Goal: Task Accomplishment & Management: Use online tool/utility

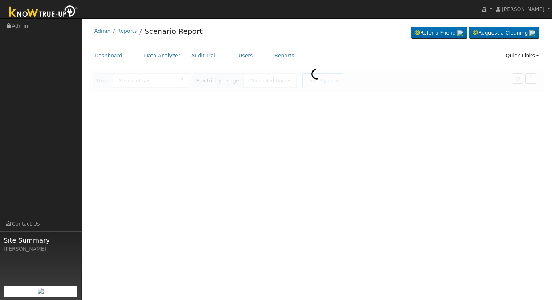
type input "[PERSON_NAME]"
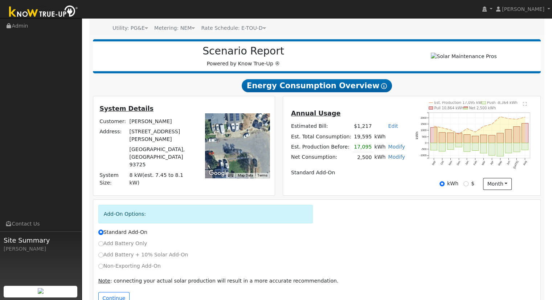
scroll to position [92, 0]
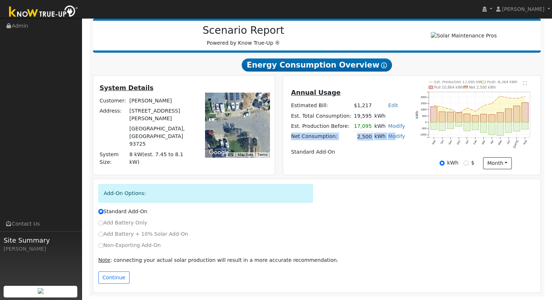
drag, startPoint x: 319, startPoint y: 135, endPoint x: 390, endPoint y: 133, distance: 71.1
click at [390, 133] on tr "Net Consumption: 2,500 kWh Modify Add Consumption Remove Existing Solar System …" at bounding box center [347, 136] width 116 height 11
click at [356, 151] on td "Standard Add-On" at bounding box center [347, 152] width 116 height 10
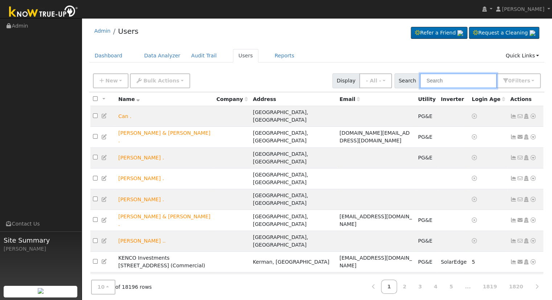
click at [471, 80] on input "text" at bounding box center [458, 80] width 77 height 15
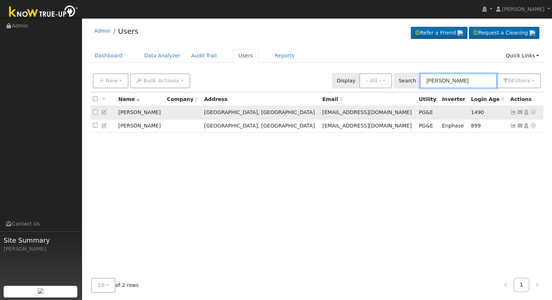
type input "michael chan"
click at [532, 112] on icon at bounding box center [532, 112] width 7 height 5
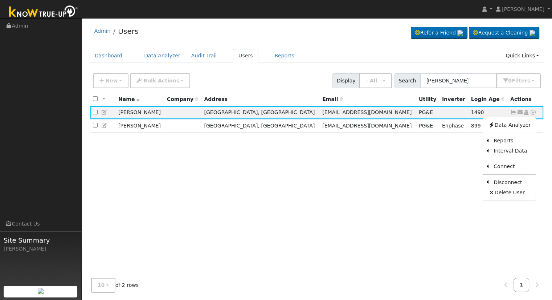
click at [0, 0] on link "Scenario" at bounding box center [0, 0] width 0 height 0
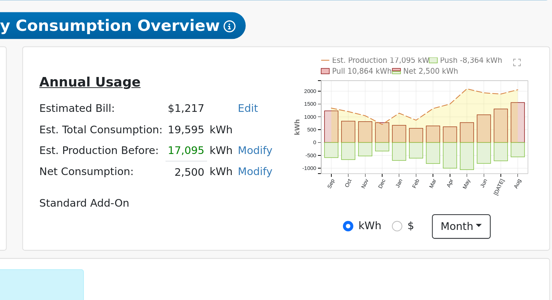
scroll to position [26, 0]
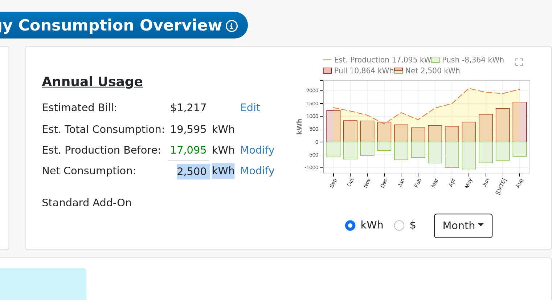
drag, startPoint x: 355, startPoint y: 203, endPoint x: 379, endPoint y: 205, distance: 24.3
click at [379, 205] on tr "Net Consumption: 2,500 kWh Modify Add Consumption Remove Existing Solar System …" at bounding box center [347, 201] width 116 height 11
click at [369, 213] on table "Annual Usage Estimated Bill: $1,217 Edit Estimated Bill $ Annual Est. Total Con…" at bounding box center [347, 186] width 116 height 69
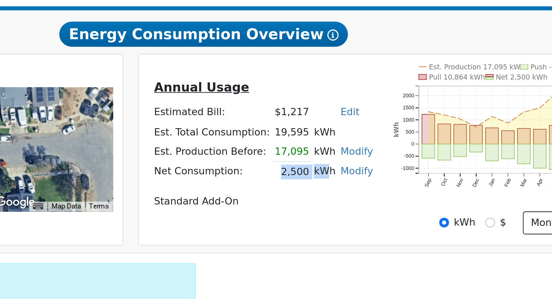
drag, startPoint x: 355, startPoint y: 203, endPoint x: 378, endPoint y: 203, distance: 23.2
click at [378, 203] on tr "Net Consumption: 2,500 kWh Modify Add Consumption Remove Existing Solar System …" at bounding box center [347, 201] width 116 height 11
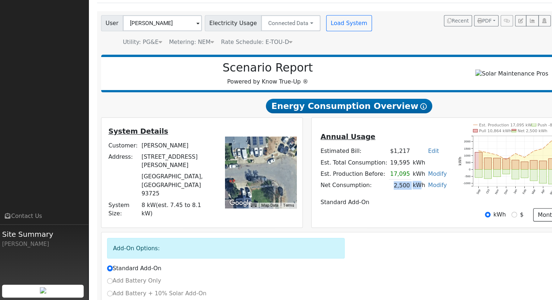
scroll to position [34, 0]
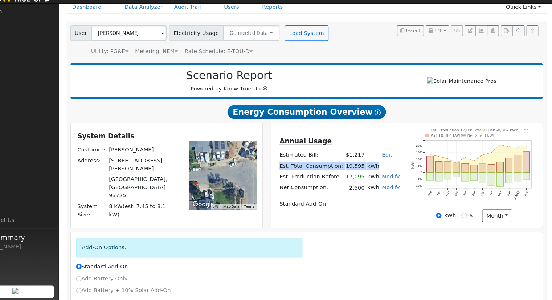
drag, startPoint x: 297, startPoint y: 174, endPoint x: 381, endPoint y: 174, distance: 84.5
click at [381, 174] on tr "Est. Total Consumption: 19,595 kWh" at bounding box center [347, 172] width 116 height 10
drag, startPoint x: 352, startPoint y: 185, endPoint x: 370, endPoint y: 186, distance: 18.1
click at [370, 186] on tr "Est. Production Before: 17,095 kWh Modify Change Production Before: 17095 kWh N…" at bounding box center [347, 182] width 116 height 11
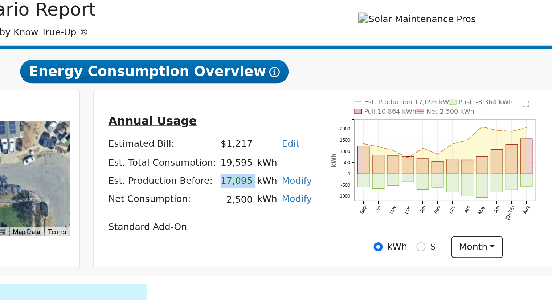
click at [373, 184] on td "kWh" at bounding box center [380, 182] width 14 height 11
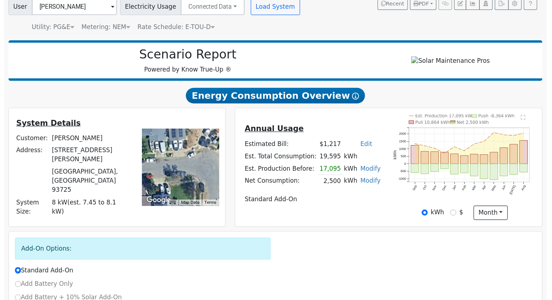
scroll to position [36, 0]
click at [354, 79] on h2 "Scenario Report" at bounding box center [243, 84] width 286 height 12
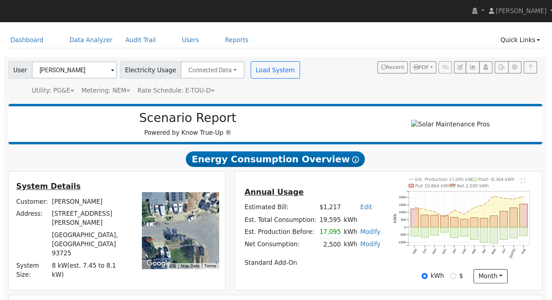
scroll to position [0, 0]
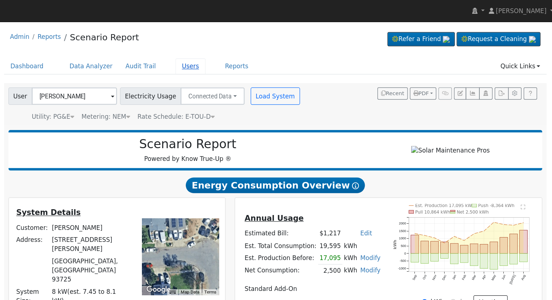
click at [233, 55] on link "Users" at bounding box center [245, 55] width 25 height 13
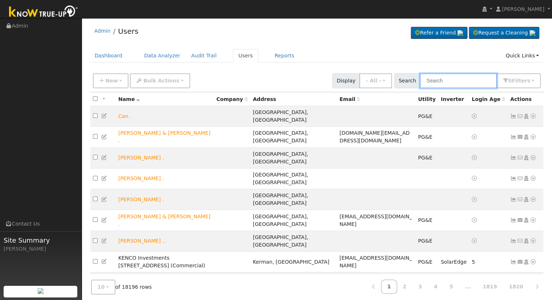
click at [451, 82] on input "text" at bounding box center [458, 80] width 77 height 15
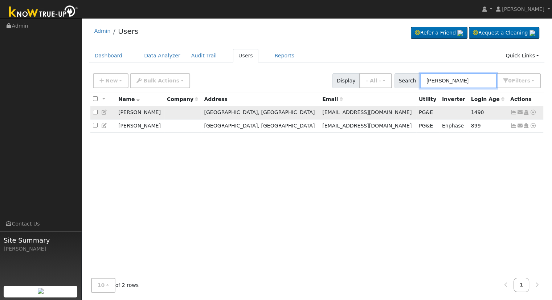
type input "michael chan"
click at [513, 112] on icon at bounding box center [513, 112] width 7 height 5
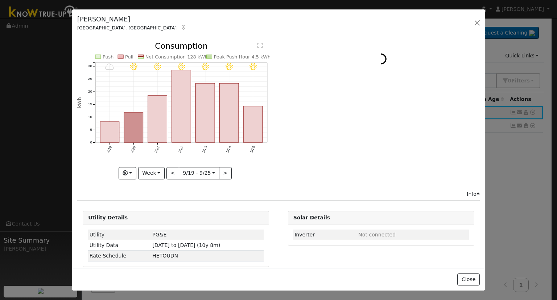
scroll to position [6, 0]
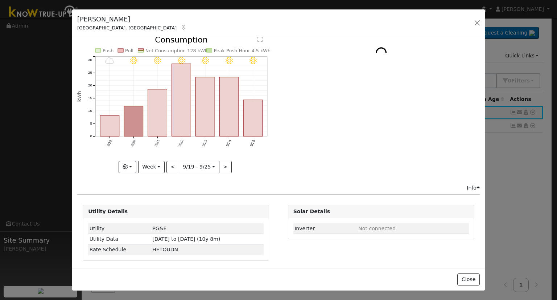
click at [469, 184] on div "Info" at bounding box center [473, 188] width 13 height 8
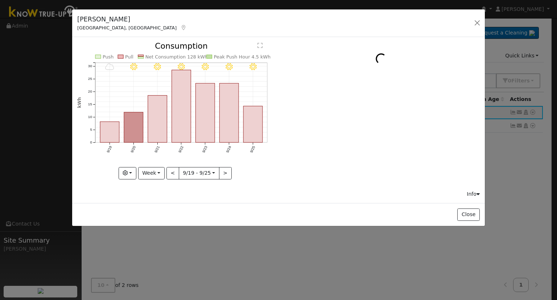
click at [477, 193] on icon at bounding box center [478, 193] width 3 height 5
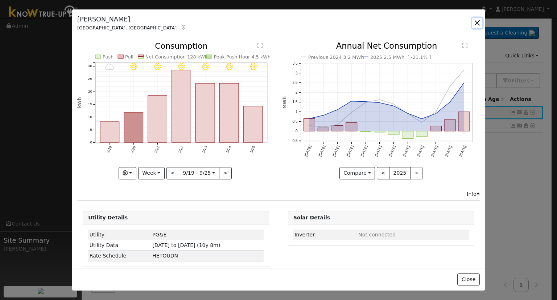
click at [477, 21] on button "button" at bounding box center [477, 23] width 10 height 10
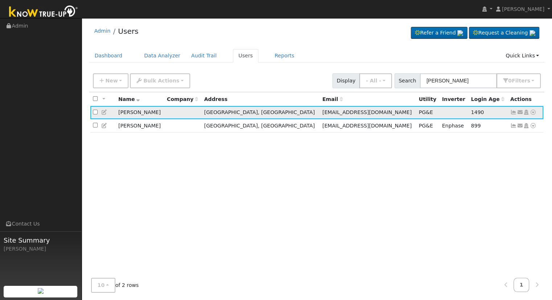
click at [531, 114] on icon at bounding box center [532, 112] width 7 height 5
click at [502, 126] on link "Data Analyzer" at bounding box center [509, 125] width 53 height 10
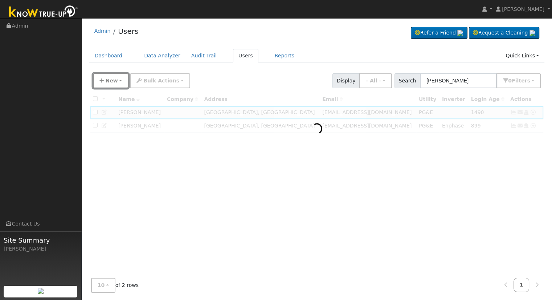
click at [110, 75] on button "New" at bounding box center [111, 80] width 36 height 15
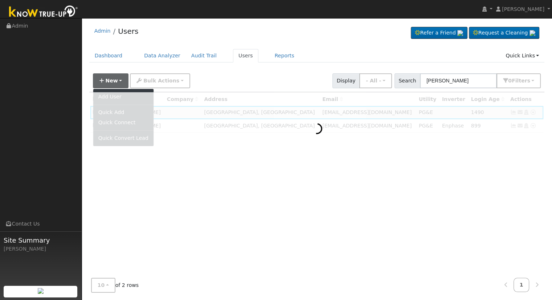
click at [228, 78] on div "New Add User Quick Add Quick Connect Quick Convert Lead Bulk Actions Send Email…" at bounding box center [316, 79] width 450 height 17
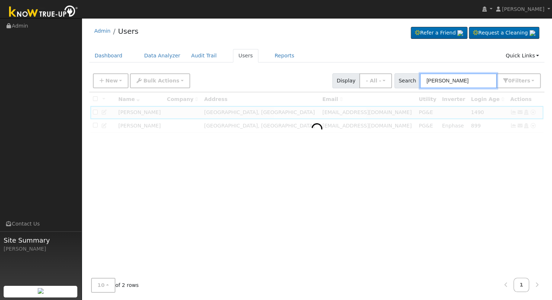
drag, startPoint x: 453, startPoint y: 81, endPoint x: 338, endPoint y: 74, distance: 115.6
click at [338, 74] on div "New Add User Quick Add Quick Connect Quick Convert Lead Bulk Actions Send Email…" at bounding box center [316, 79] width 450 height 17
click at [303, 62] on div "Dashboard Data Analyzer Audit Trail Users Reports Quick Links Quick Add Quick C…" at bounding box center [316, 59] width 455 height 21
click at [306, 48] on div "Admin Users Refer a Friend Request a Cleaning" at bounding box center [316, 160] width 463 height 276
click at [320, 53] on ul "Dashboard Data Analyzer Audit Trail Users Reports Quick Links Quick Add Quick C…" at bounding box center [316, 55] width 455 height 13
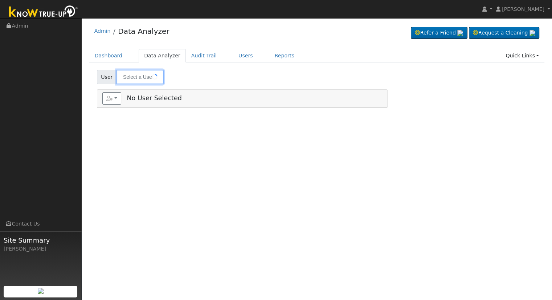
type input "[PERSON_NAME]"
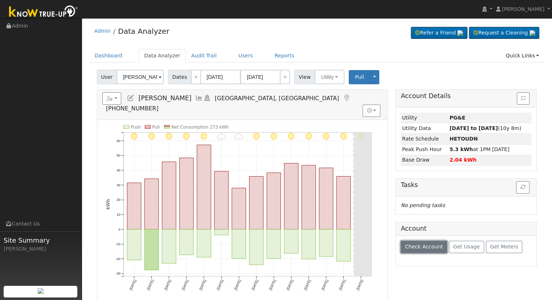
click at [426, 243] on span "Check Account" at bounding box center [424, 246] width 38 height 6
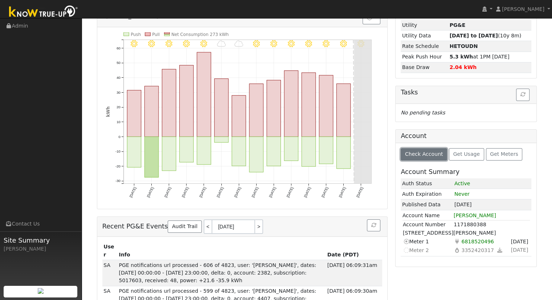
scroll to position [123, 0]
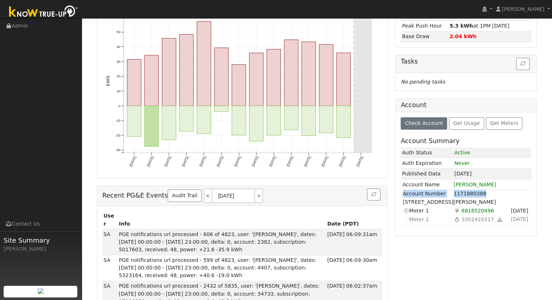
drag, startPoint x: 403, startPoint y: 192, endPoint x: 498, endPoint y: 189, distance: 94.3
click at [498, 189] on tr "Account Number 1171880388" at bounding box center [465, 193] width 127 height 9
click at [405, 218] on icon at bounding box center [406, 219] width 7 height 8
click at [407, 206] on icon at bounding box center [406, 210] width 7 height 8
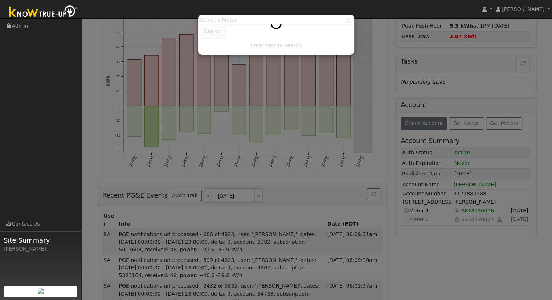
click at [347, 17] on div at bounding box center [276, 34] width 152 height 37
click at [119, 69] on div at bounding box center [276, 150] width 552 height 300
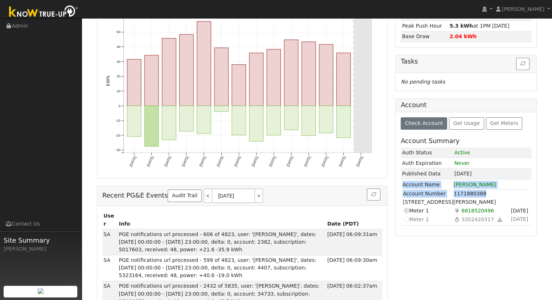
drag, startPoint x: 401, startPoint y: 183, endPoint x: 489, endPoint y: 192, distance: 87.9
click at [489, 192] on table "Account Name [PERSON_NAME] Account Number 1171880388 [STREET_ADDRESS][PERSON_NA…" at bounding box center [466, 202] width 128 height 44
click at [482, 191] on td "1171880388" at bounding box center [491, 193] width 77 height 9
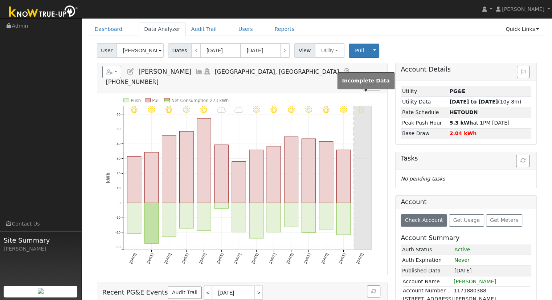
scroll to position [0, 0]
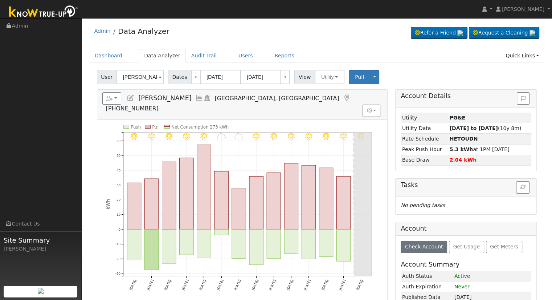
click at [260, 37] on div "Admin Data Analyzer Refer a Friend Request a Cleaning" at bounding box center [316, 33] width 455 height 22
click at [296, 36] on div "Admin Data Analyzer Refer a Friend Request a Cleaning" at bounding box center [316, 33] width 455 height 22
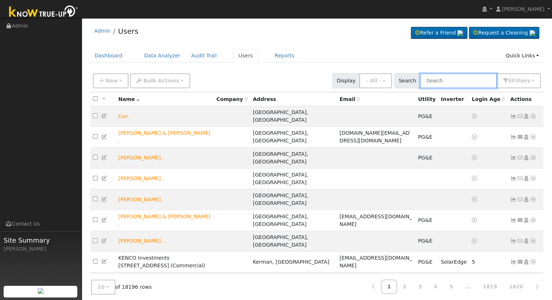
click at [472, 80] on input "text" at bounding box center [458, 80] width 77 height 15
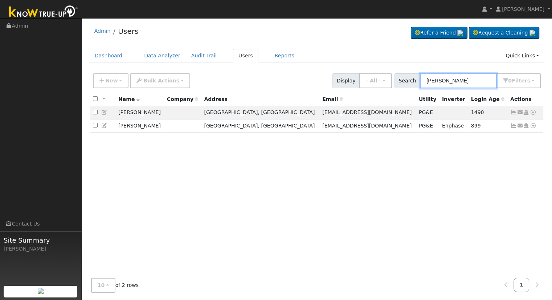
drag, startPoint x: 469, startPoint y: 78, endPoint x: 340, endPoint y: 70, distance: 129.7
click at [340, 70] on div "New Add User Quick Add Quick Connect Quick Convert Lead Bulk Actions Send Email…" at bounding box center [316, 81] width 455 height 22
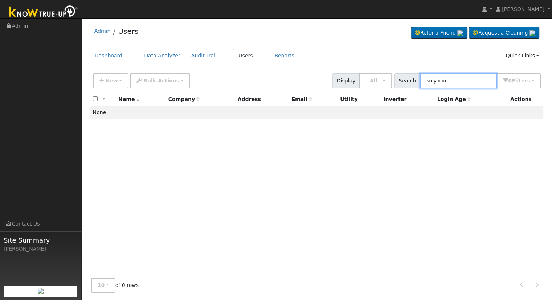
drag, startPoint x: 470, startPoint y: 79, endPoint x: 246, endPoint y: 78, distance: 224.5
click at [258, 76] on div "New Add User Quick Add Quick Connect Quick Convert Lead Bulk Actions Send Email…" at bounding box center [316, 79] width 450 height 17
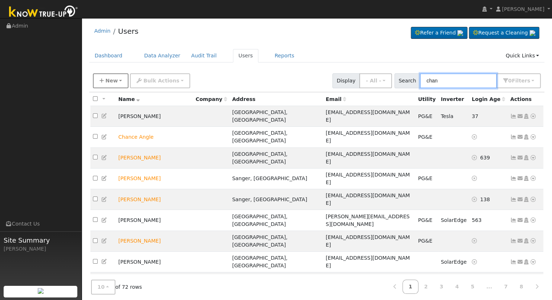
type input "chan"
click at [108, 78] on span "New" at bounding box center [111, 81] width 12 height 6
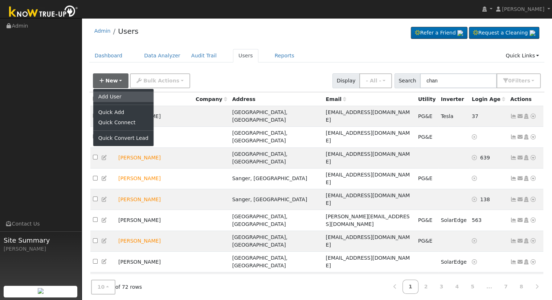
click at [110, 95] on link "Add User" at bounding box center [123, 96] width 60 height 10
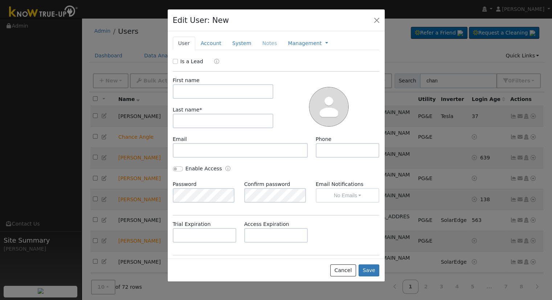
click at [178, 60] on div "Is a Lead" at bounding box center [189, 62] width 32 height 8
click at [173, 61] on input "Is a Lead" at bounding box center [175, 61] width 5 height 5
checkbox input "true"
click at [205, 92] on input "text" at bounding box center [223, 91] width 101 height 15
type input "Sreymom"
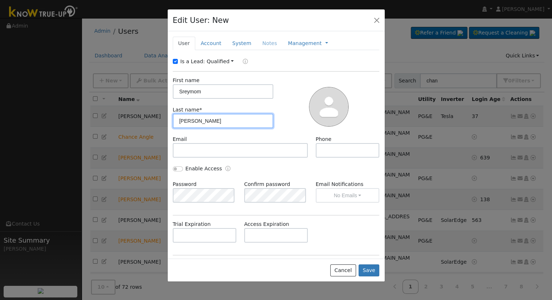
type input "Chan"
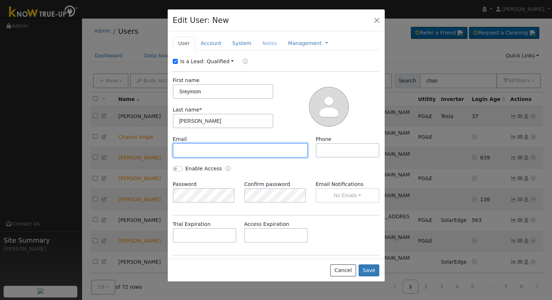
click at [202, 146] on input "text" at bounding box center [240, 150] width 135 height 15
click at [208, 42] on link "Account" at bounding box center [211, 43] width 32 height 13
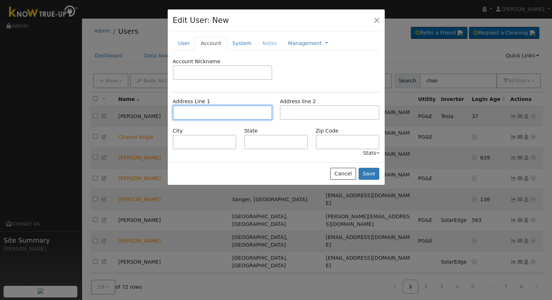
click at [203, 112] on input "text" at bounding box center [222, 112] width 99 height 15
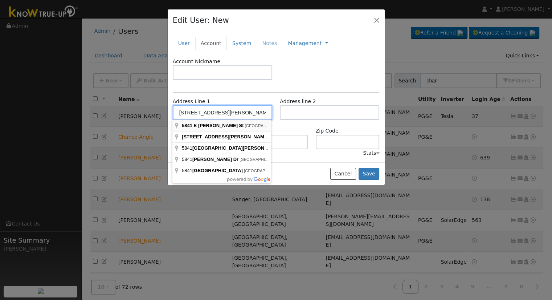
type input "5841 East Atchison Street"
type input "Fresno"
type input "CA"
type input "93727"
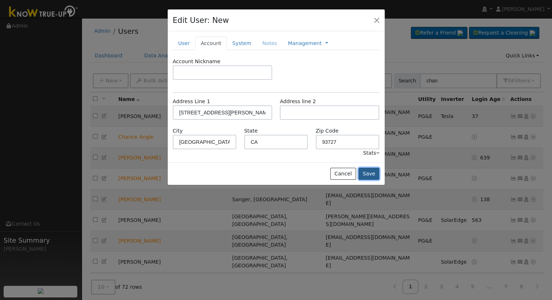
click at [367, 171] on button "Save" at bounding box center [368, 174] width 21 height 12
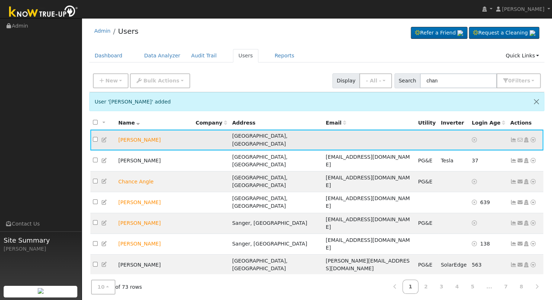
click at [531, 137] on icon at bounding box center [532, 139] width 7 height 5
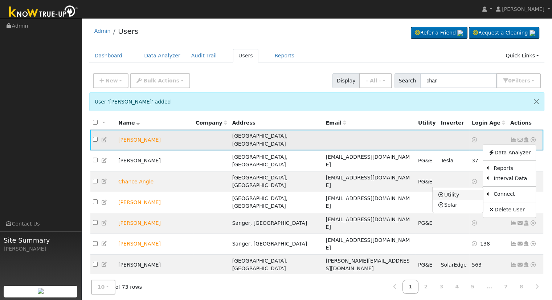
click at [465, 192] on link "Utility" at bounding box center [457, 195] width 50 height 10
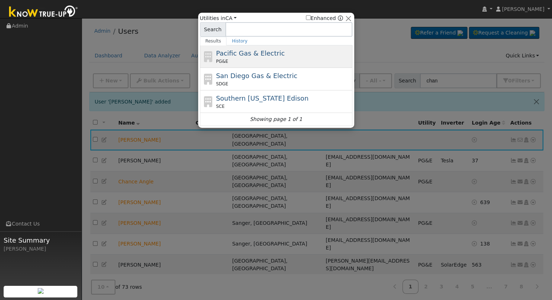
click at [255, 49] on span "Pacific Gas & Electric" at bounding box center [250, 53] width 69 height 8
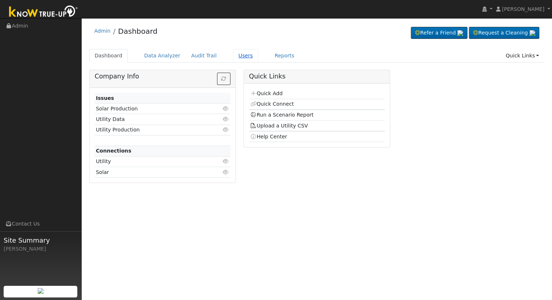
click at [237, 56] on link "Users" at bounding box center [245, 55] width 25 height 13
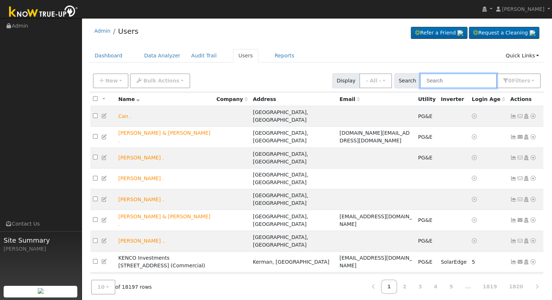
click at [459, 80] on input "text" at bounding box center [458, 80] width 77 height 15
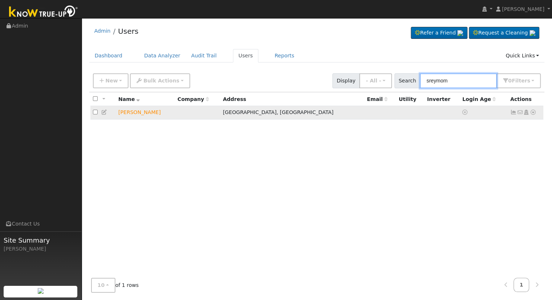
type input "sreymom"
click at [532, 112] on icon at bounding box center [532, 112] width 7 height 5
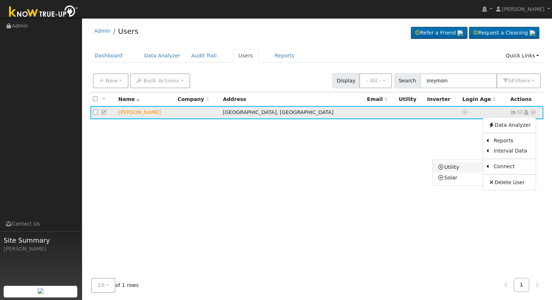
click at [470, 166] on link "Utility" at bounding box center [457, 167] width 50 height 10
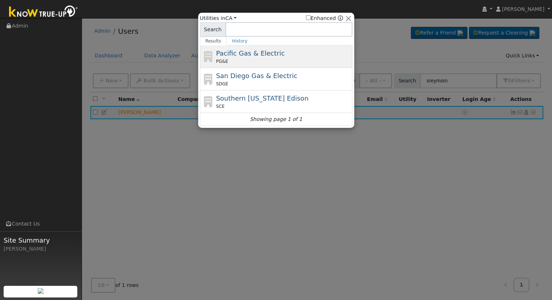
click at [275, 59] on div "PG&E" at bounding box center [283, 61] width 135 height 7
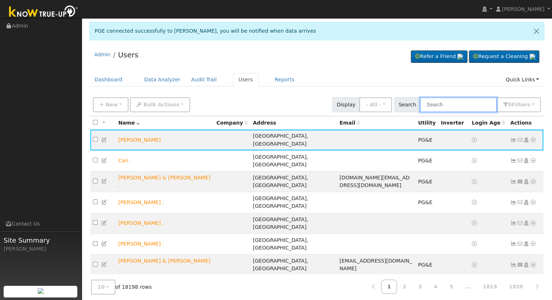
drag, startPoint x: 438, startPoint y: 103, endPoint x: 433, endPoint y: 106, distance: 6.5
click at [437, 104] on input "text" at bounding box center [458, 104] width 77 height 15
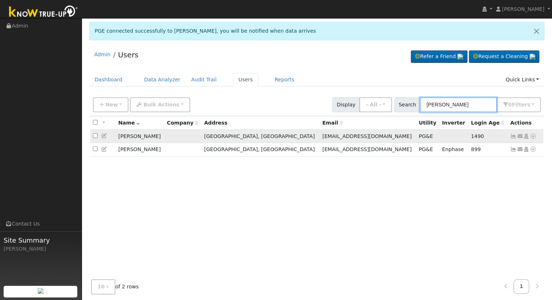
type input "michael chan"
click at [532, 135] on icon at bounding box center [532, 135] width 7 height 5
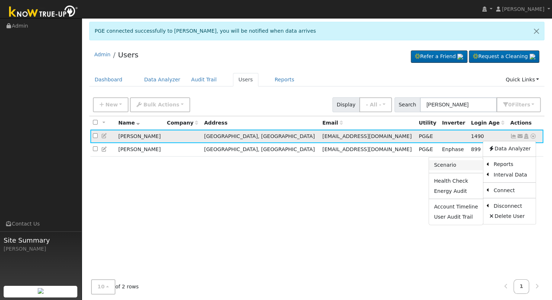
click at [460, 164] on link "Scenario" at bounding box center [456, 165] width 54 height 10
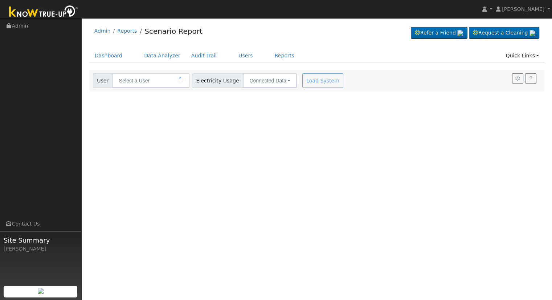
type input "[PERSON_NAME]"
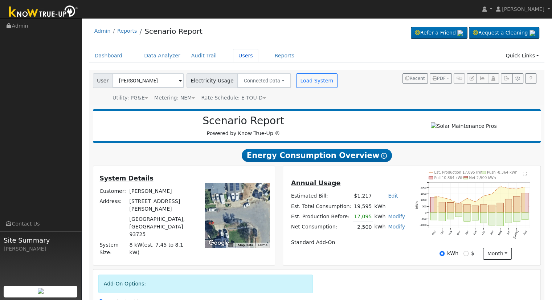
click at [238, 55] on link "Users" at bounding box center [245, 55] width 25 height 13
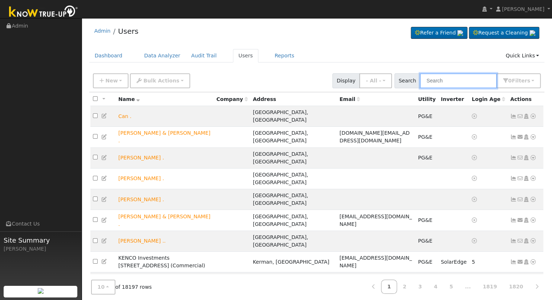
click at [465, 82] on input "text" at bounding box center [458, 80] width 77 height 15
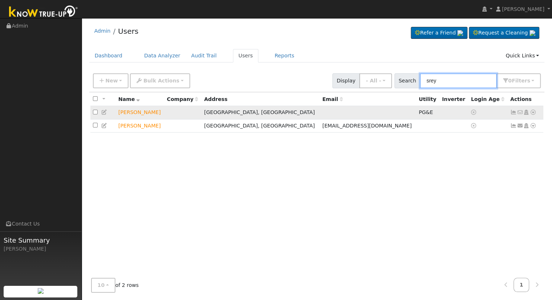
type input "srey"
click at [532, 113] on icon at bounding box center [532, 112] width 7 height 5
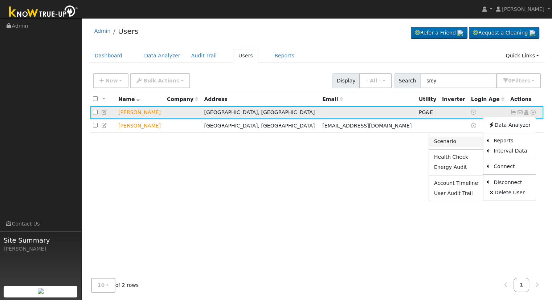
click at [450, 142] on link "Scenario" at bounding box center [456, 141] width 54 height 10
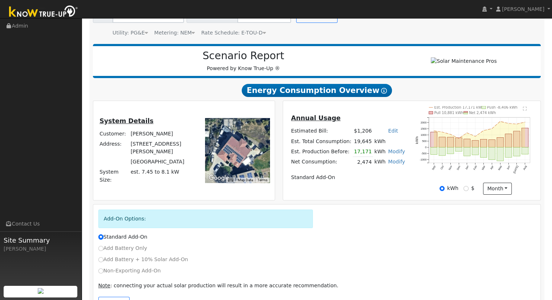
scroll to position [73, 0]
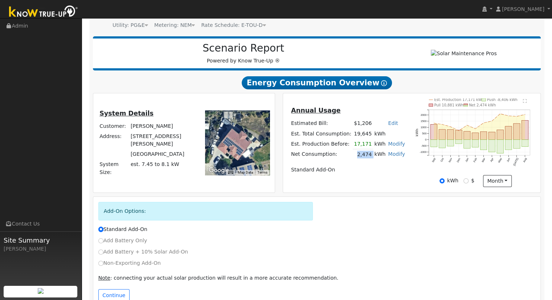
drag, startPoint x: 354, startPoint y: 154, endPoint x: 370, endPoint y: 157, distance: 16.5
click at [370, 157] on tr "Net Consumption: 2,474 kWh Modify Add Consumption Remove Existing Solar System …" at bounding box center [347, 154] width 116 height 11
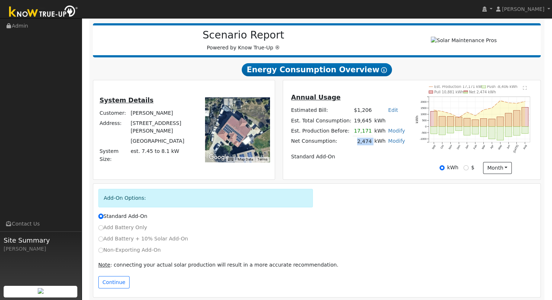
scroll to position [92, 0]
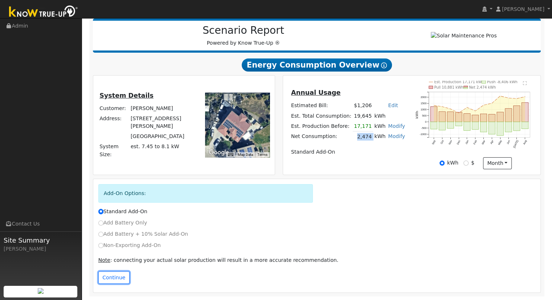
click at [115, 275] on button "Continue" at bounding box center [113, 277] width 31 height 12
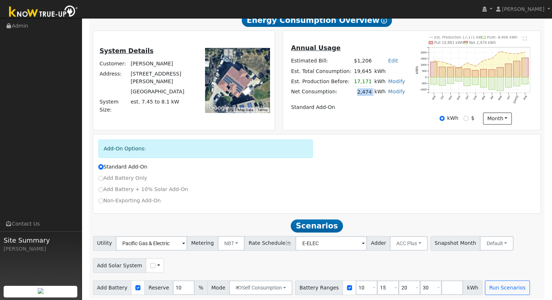
scroll to position [140, 0]
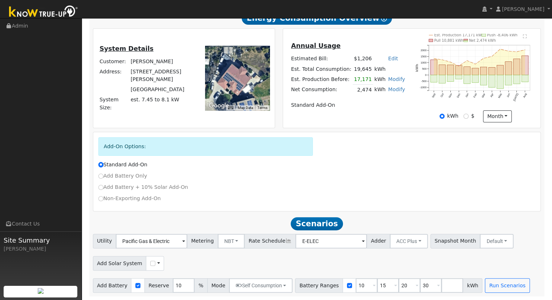
click at [395, 89] on link "Modify" at bounding box center [396, 89] width 17 height 6
click at [355, 102] on link "Add Consumption" at bounding box center [354, 101] width 88 height 10
type input "2474"
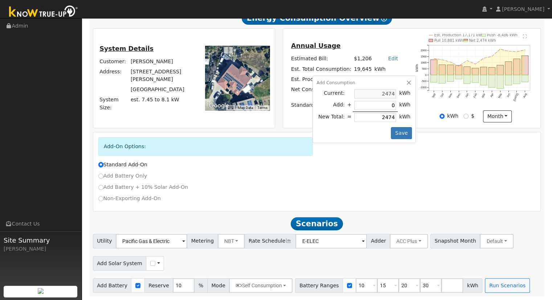
type input "5"
type input "2479"
type input "59"
type input "2533"
type input "595"
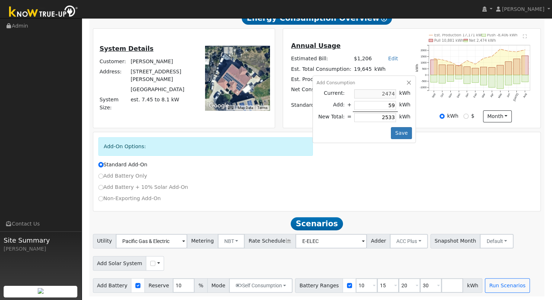
type input "3069"
type input "595"
click at [394, 125] on div "Add Consumption Current: 2474 kWh Add: + 595 kWh New Total: = 3069 kWh Save" at bounding box center [363, 108] width 103 height 67
click at [395, 129] on button "Save" at bounding box center [401, 133] width 21 height 12
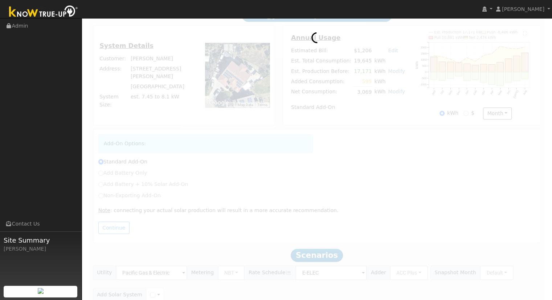
scroll to position [92, 0]
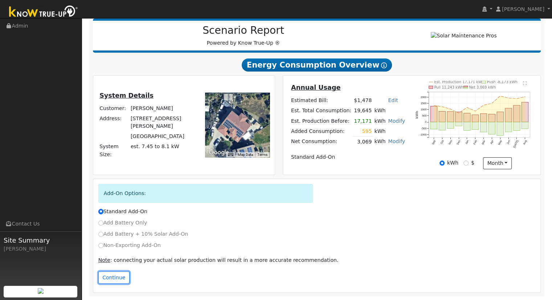
drag, startPoint x: 110, startPoint y: 279, endPoint x: 118, endPoint y: 275, distance: 8.5
click at [110, 279] on button "Continue" at bounding box center [113, 277] width 31 height 12
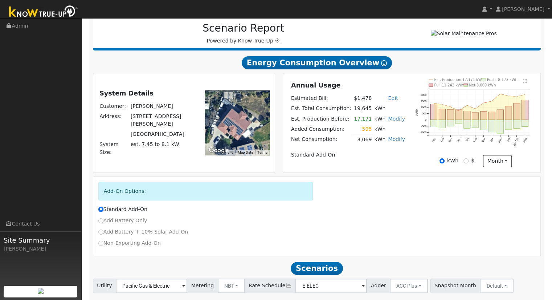
scroll to position [140, 0]
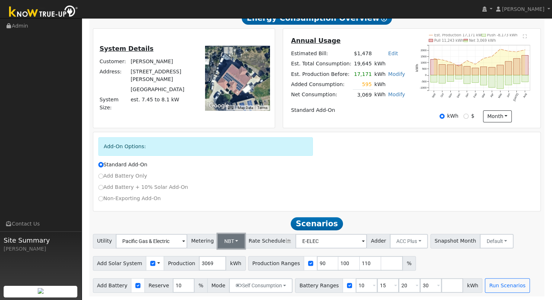
click at [219, 238] on button "NBT" at bounding box center [231, 241] width 27 height 15
click at [228, 256] on link "NEM" at bounding box center [237, 257] width 50 height 10
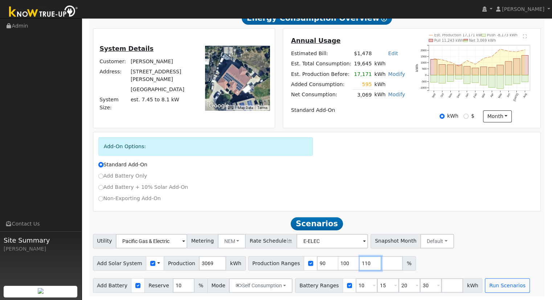
click at [359, 261] on input "110" at bounding box center [370, 263] width 22 height 15
type input "1"
type input "108.569567"
drag, startPoint x: 419, startPoint y: 285, endPoint x: 415, endPoint y: 287, distance: 4.5
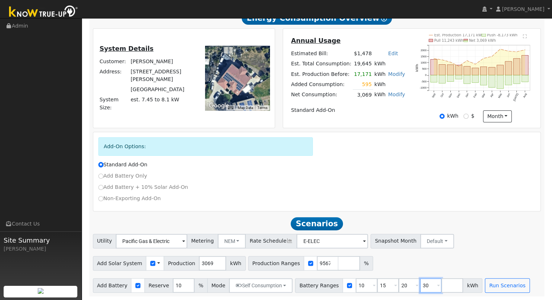
click at [420, 285] on input "30" at bounding box center [431, 285] width 22 height 15
type input "3"
type input "5"
click at [377, 288] on input "number" at bounding box center [388, 285] width 22 height 15
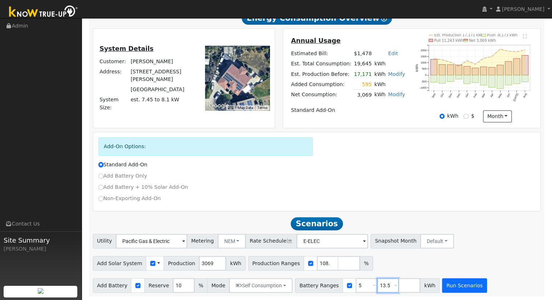
type input "13.5"
click at [448, 285] on button "Run Scenarios" at bounding box center [464, 285] width 45 height 15
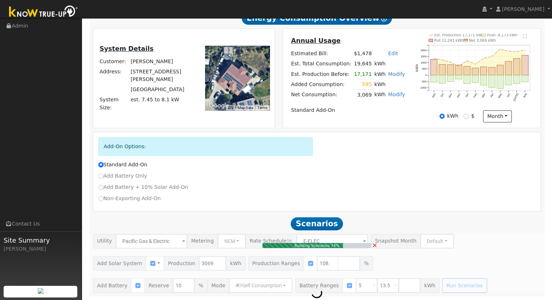
click at [366, 99] on td "3,069" at bounding box center [363, 95] width 20 height 11
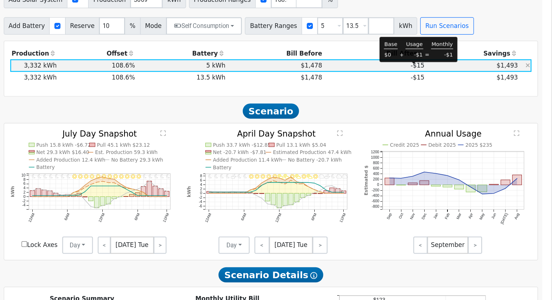
scroll to position [356, 0]
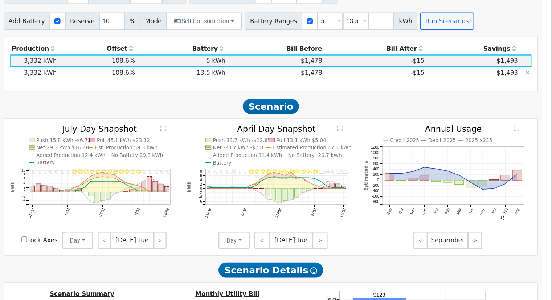
click at [379, 114] on td "-$15" at bounding box center [404, 109] width 86 height 10
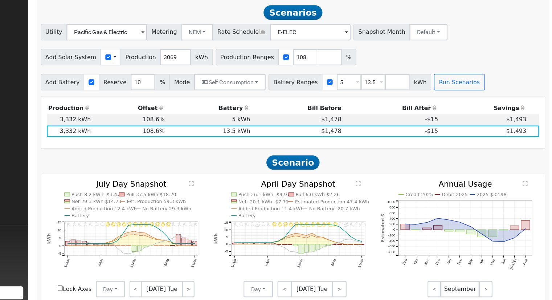
scroll to position [318, 0]
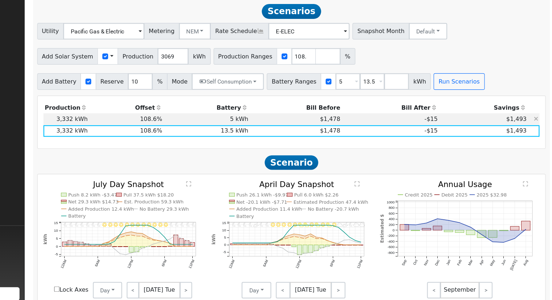
click at [274, 138] on td "5 kWh" at bounding box center [242, 137] width 76 height 10
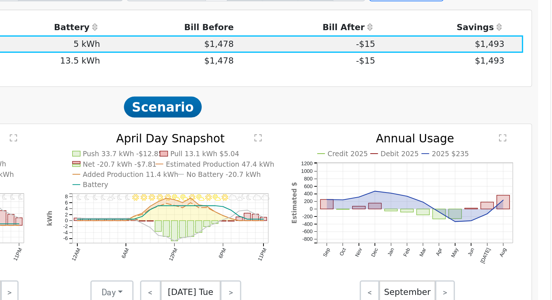
scroll to position [382, 0]
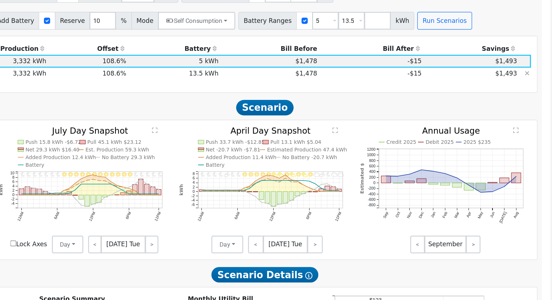
click at [274, 87] on td "13.5 kWh" at bounding box center [242, 84] width 76 height 10
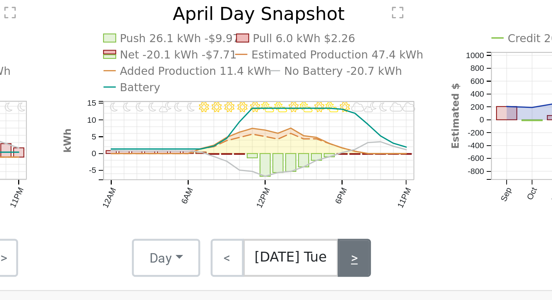
click at [354, 224] on link ">" at bounding box center [357, 224] width 13 height 15
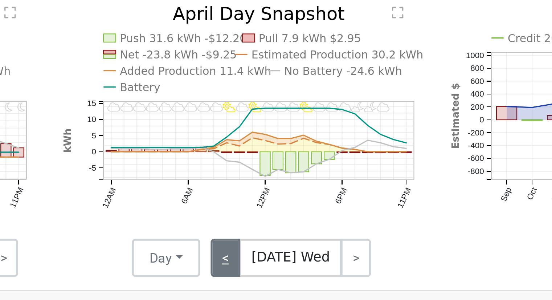
click at [310, 225] on link "<" at bounding box center [309, 224] width 12 height 15
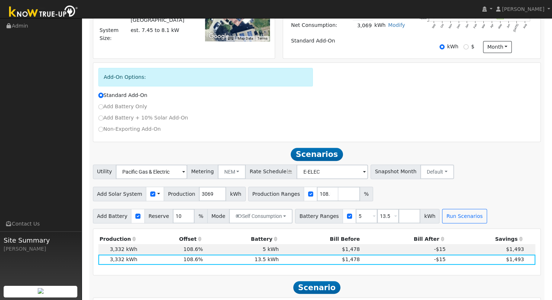
scroll to position [206, 0]
